Goal: Task Accomplishment & Management: Manage account settings

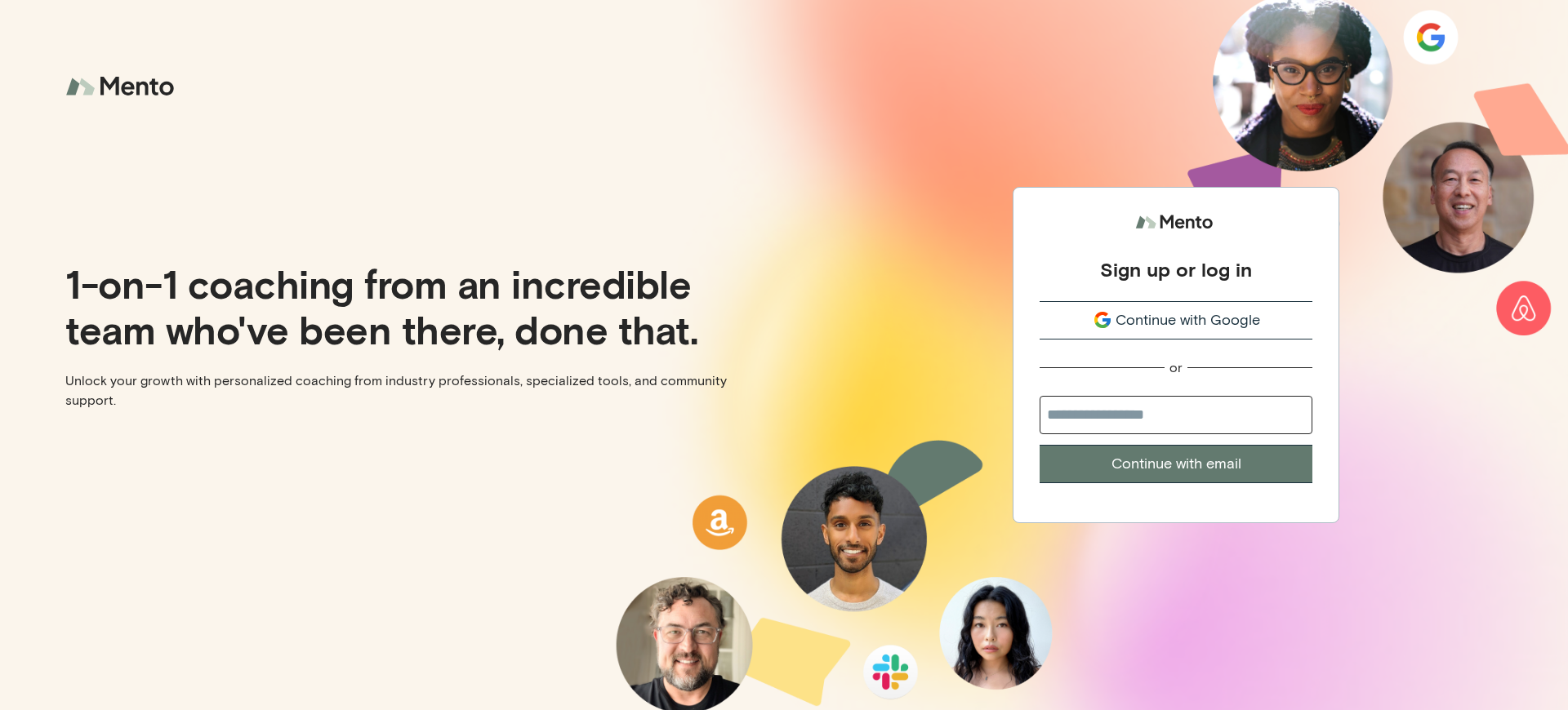
click at [1176, 261] on div "Sign up or log in" at bounding box center [1176, 270] width 152 height 25
